Goal: Navigation & Orientation: Find specific page/section

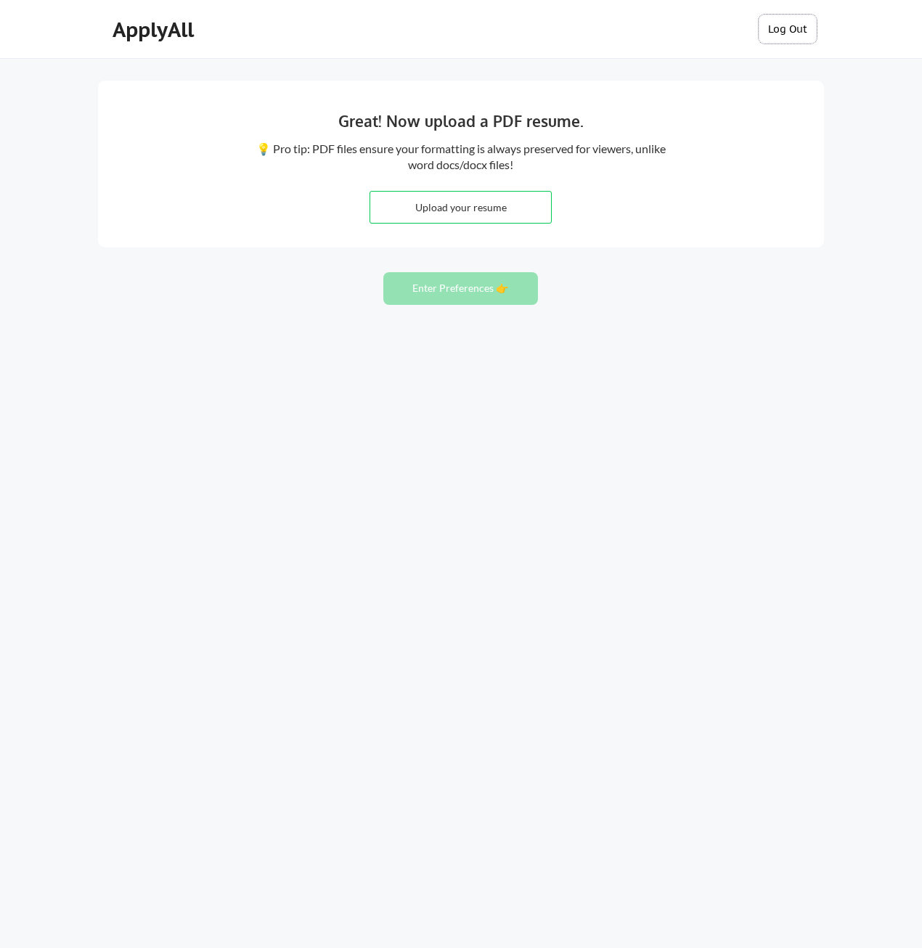
click at [795, 23] on button "Log Out" at bounding box center [787, 29] width 58 height 29
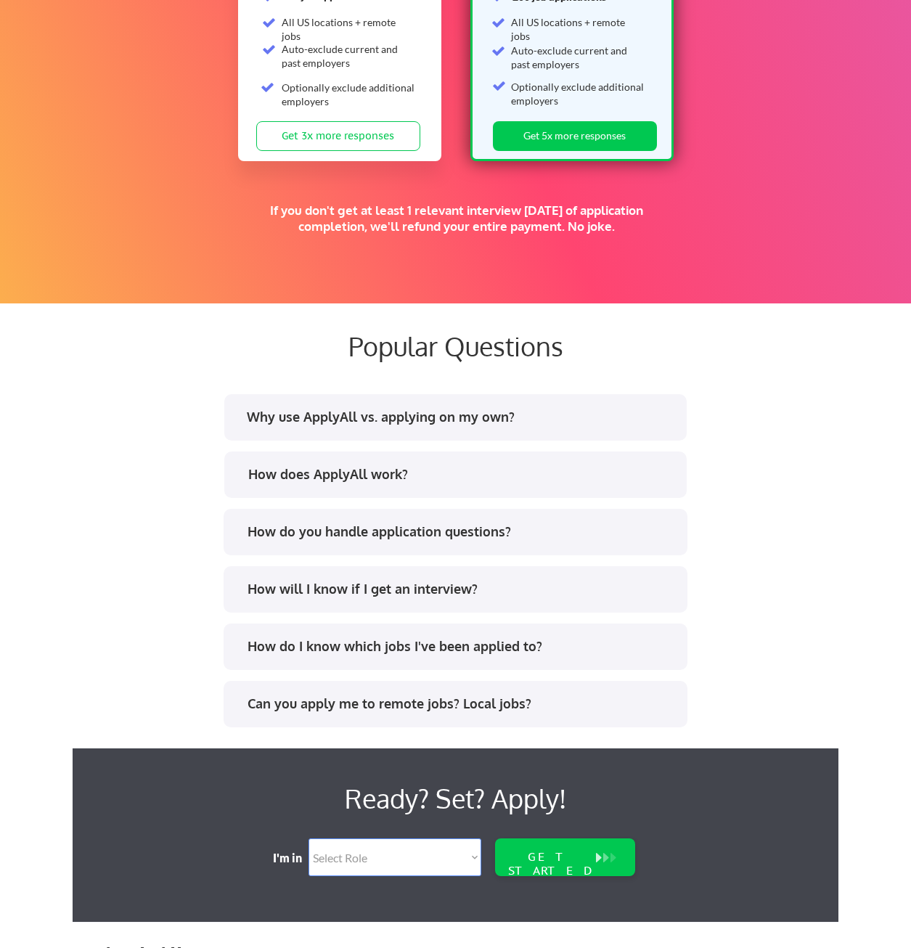
scroll to position [2681, 0]
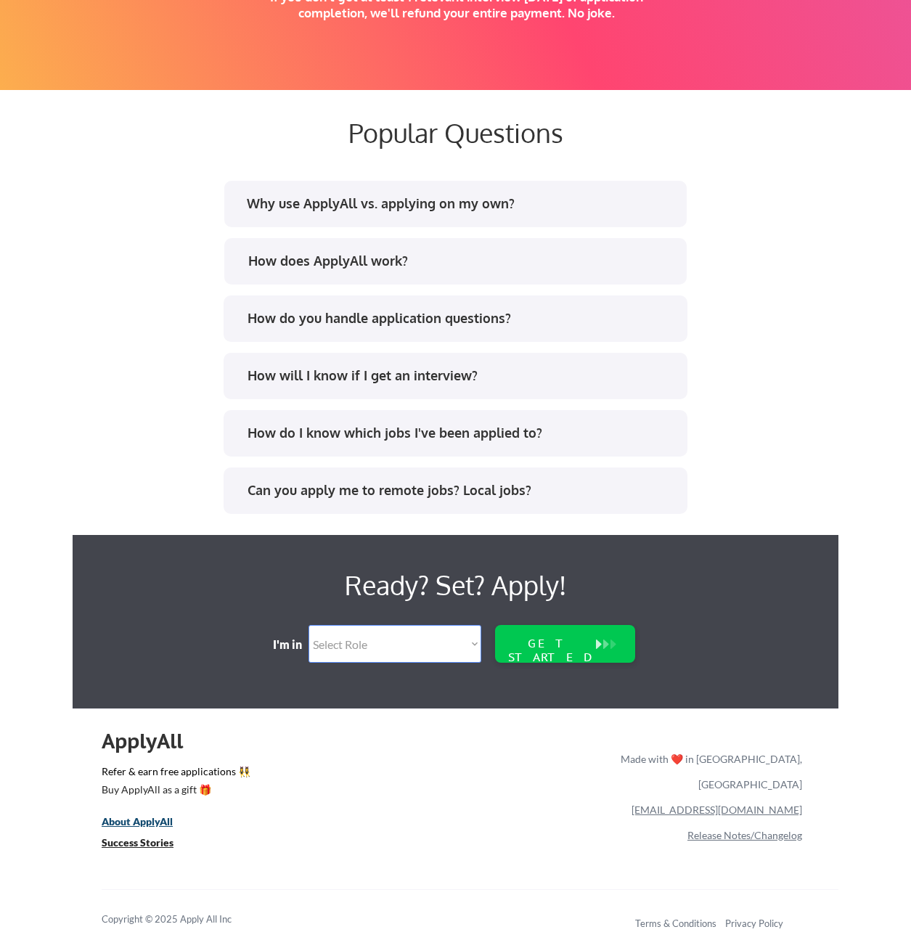
click at [157, 821] on u "About ApplyAll" at bounding box center [137, 821] width 71 height 12
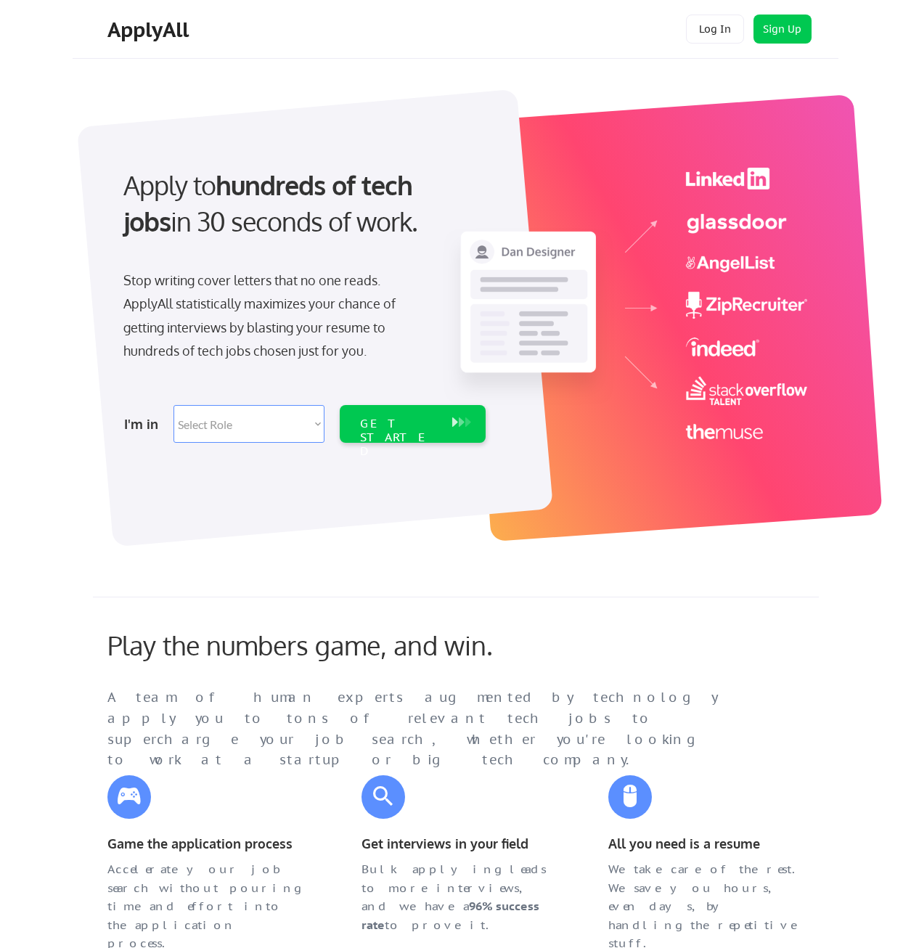
click at [312, 433] on select "Select Role Software Engineering Product Management Customer Success Sales UI/U…" at bounding box center [248, 424] width 151 height 38
